Goal: Task Accomplishment & Management: Use online tool/utility

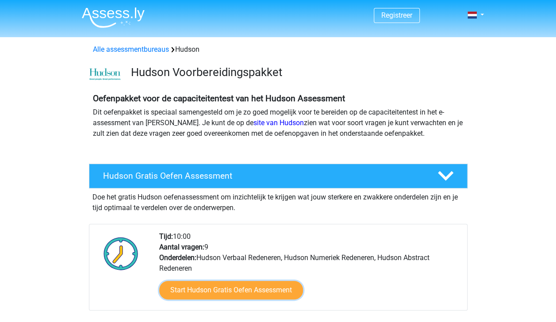
click at [274, 289] on link "Start Hudson Gratis Oefen Assessment" at bounding box center [231, 290] width 144 height 19
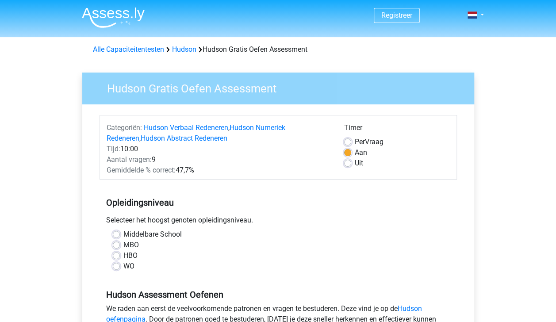
click at [123, 233] on label "Middelbare School" at bounding box center [152, 234] width 58 height 11
click at [114, 233] on input "Middelbare School" at bounding box center [116, 233] width 7 height 9
radio input "true"
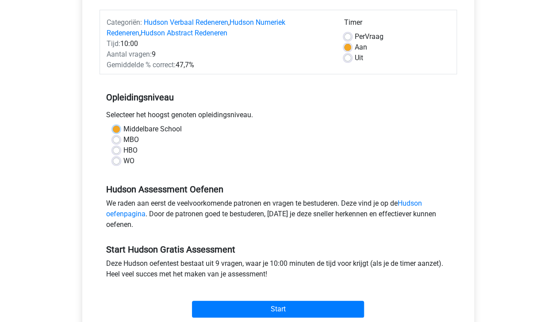
scroll to position [106, 0]
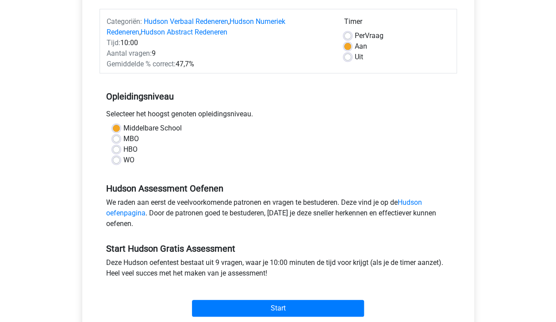
click at [421, 202] on link "Hudson oefenpagina" at bounding box center [264, 207] width 316 height 19
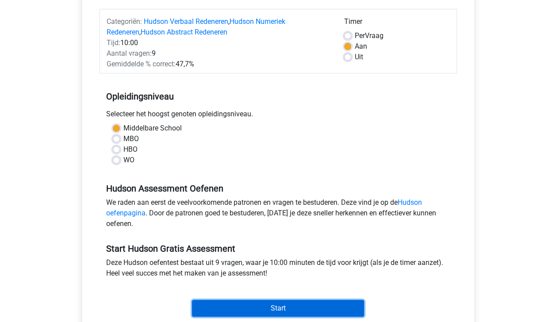
click at [282, 311] on input "Start" at bounding box center [278, 308] width 172 height 17
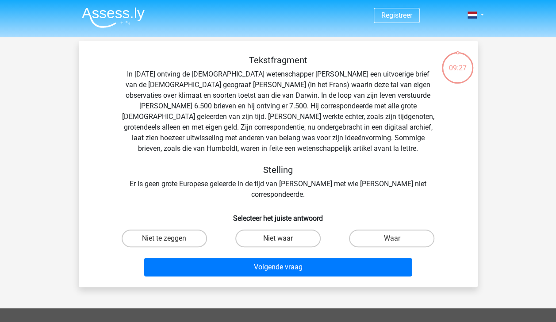
click at [376, 232] on label "Waar" at bounding box center [391, 238] width 85 height 18
click at [392, 238] on input "Waar" at bounding box center [395, 241] width 6 height 6
radio input "true"
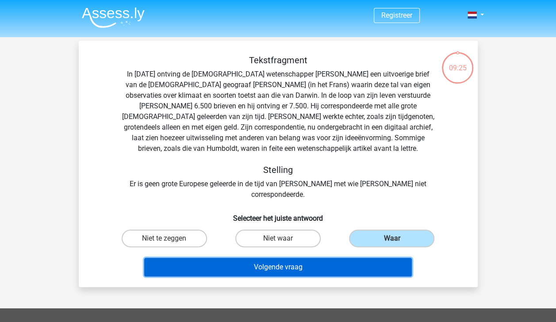
click at [340, 260] on button "Volgende vraag" at bounding box center [277, 267] width 267 height 19
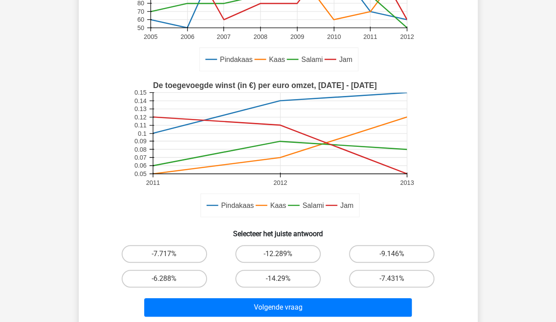
scroll to position [164, 0]
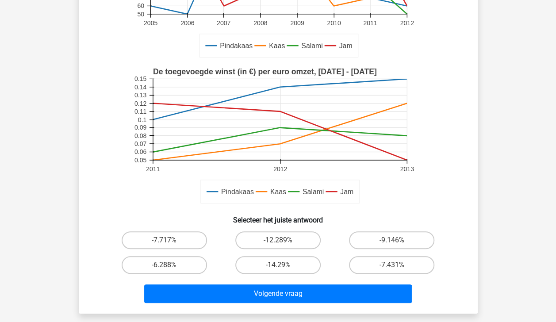
click at [385, 238] on label "-9.146%" at bounding box center [391, 240] width 85 height 18
click at [392, 240] on input "-9.146%" at bounding box center [395, 243] width 6 height 6
radio input "true"
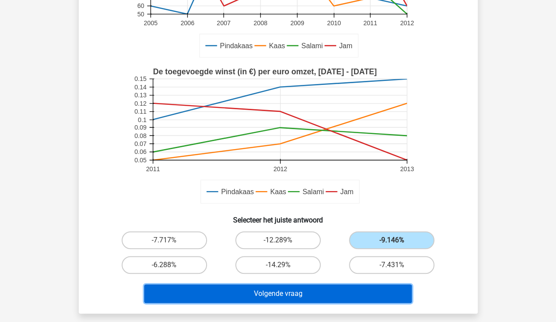
click at [355, 290] on button "Volgende vraag" at bounding box center [277, 293] width 267 height 19
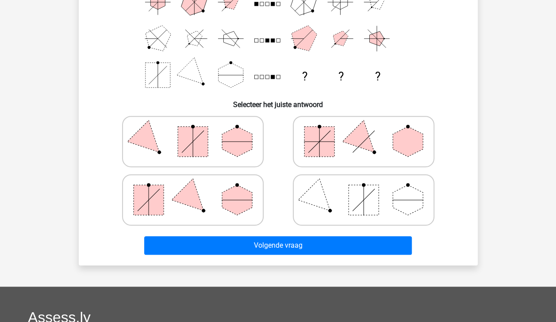
scroll to position [41, 0]
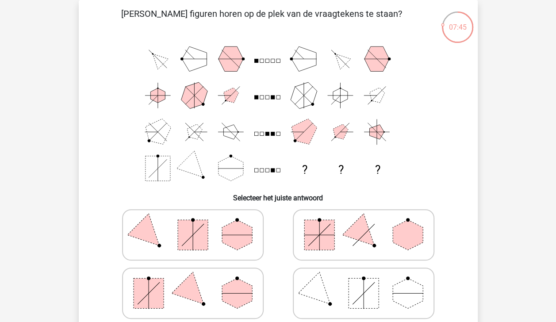
click at [364, 233] on polygon at bounding box center [363, 234] width 42 height 42
click at [364, 224] on input "radio" at bounding box center [366, 221] width 6 height 6
radio input "true"
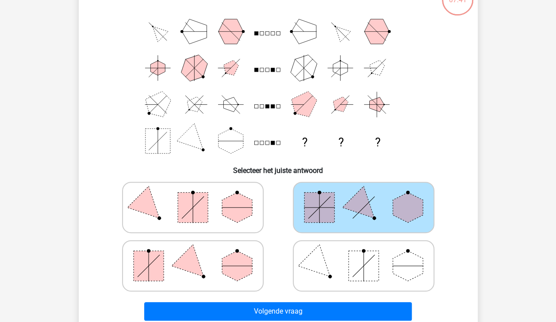
scroll to position [76, 0]
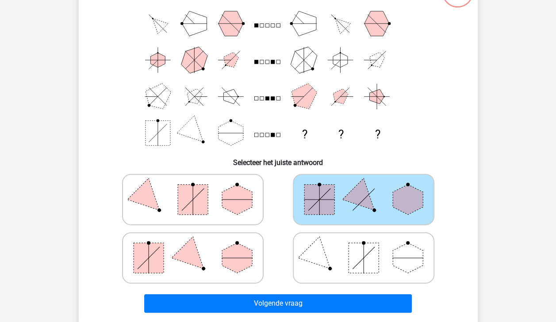
click at [401, 248] on polygon at bounding box center [407, 258] width 30 height 30
click at [369, 247] on input "radio" at bounding box center [366, 244] width 6 height 6
radio input "true"
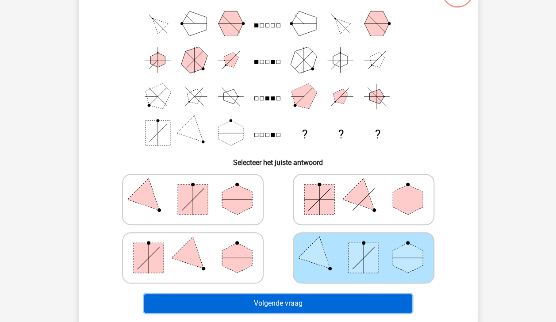
click at [332, 298] on button "Volgende vraag" at bounding box center [277, 303] width 267 height 19
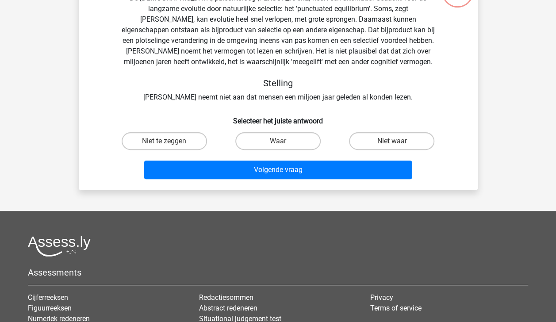
scroll to position [41, 0]
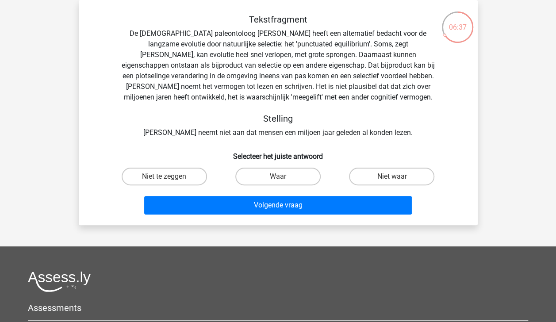
click at [305, 177] on label "Waar" at bounding box center [277, 177] width 85 height 18
click at [283, 177] on input "Waar" at bounding box center [281, 179] width 6 height 6
radio input "true"
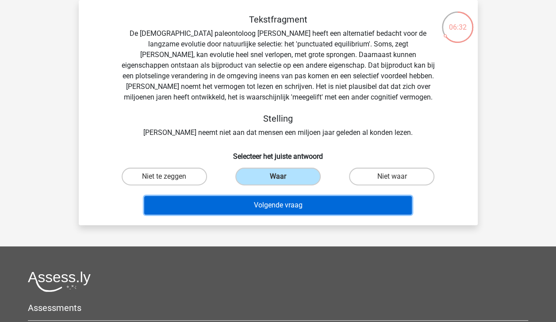
click at [301, 210] on button "Volgende vraag" at bounding box center [277, 205] width 267 height 19
